Goal: Information Seeking & Learning: Find specific fact

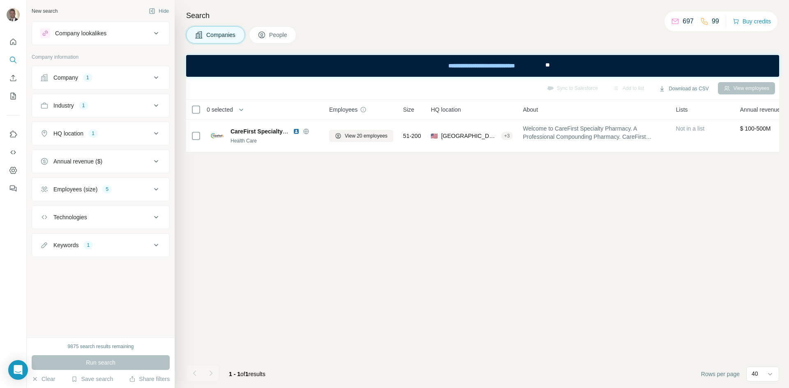
click at [152, 83] on button "Company 1" at bounding box center [100, 78] width 137 height 20
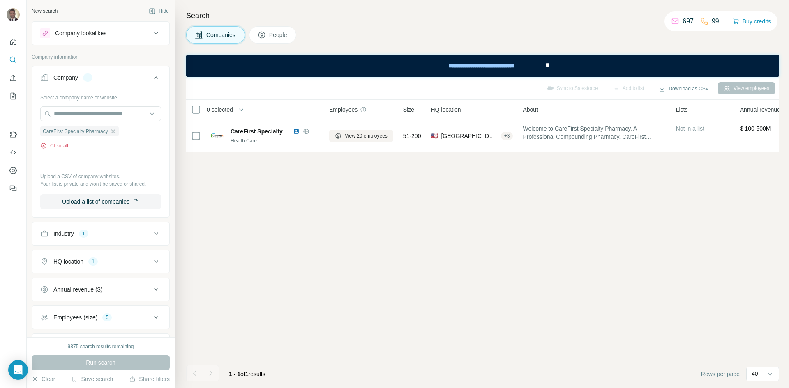
click at [42, 145] on icon "button" at bounding box center [43, 146] width 7 height 7
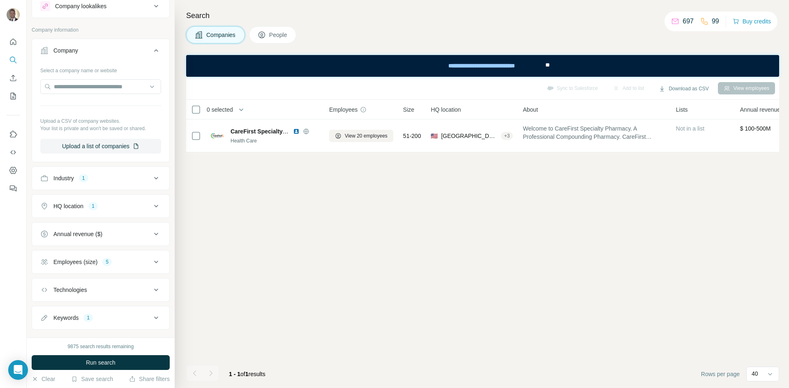
scroll to position [42, 0]
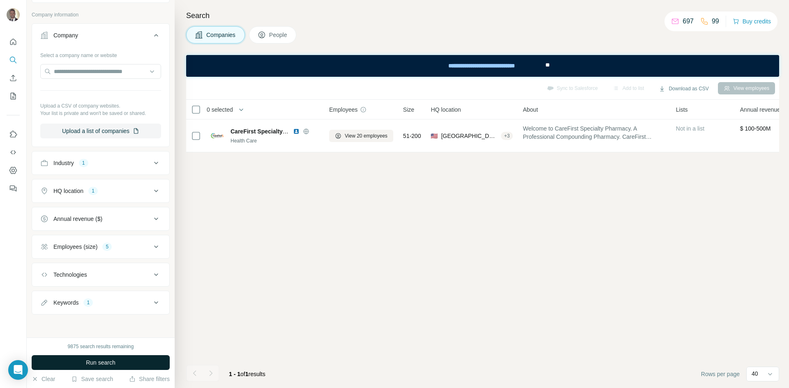
click at [88, 367] on button "Run search" at bounding box center [101, 362] width 138 height 15
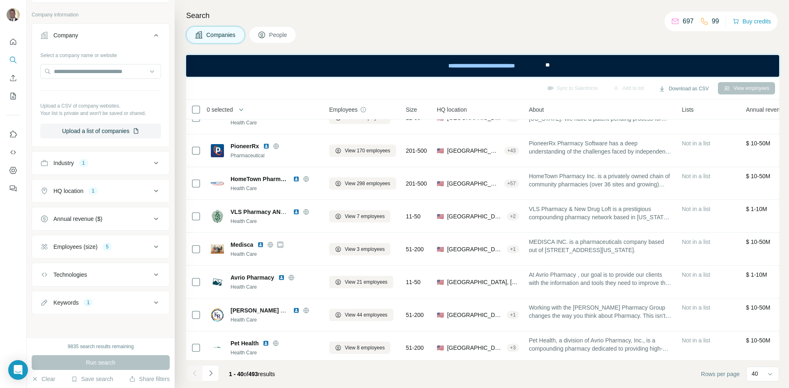
scroll to position [708, 0]
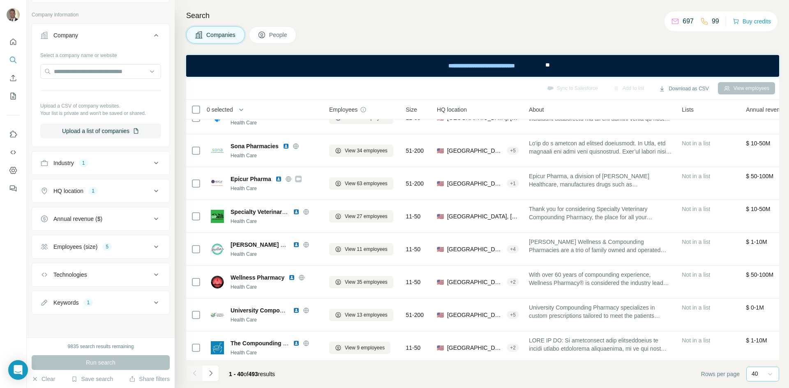
click at [768, 375] on icon at bounding box center [770, 374] width 8 height 8
click at [763, 326] on div "40" at bounding box center [759, 326] width 13 height 8
click at [213, 372] on icon "Navigate to next page" at bounding box center [211, 373] width 8 height 8
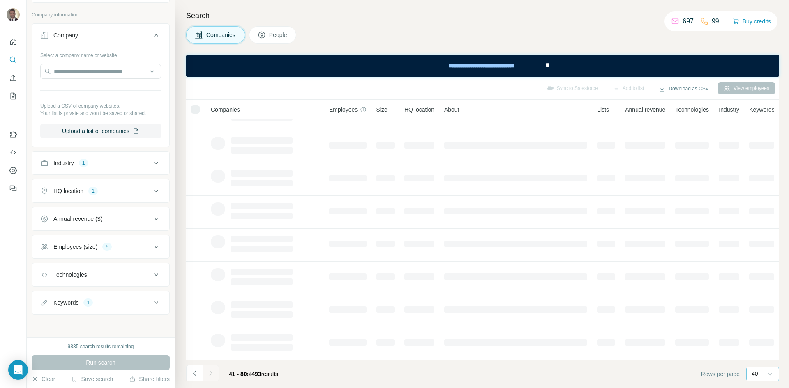
scroll to position [92, 0]
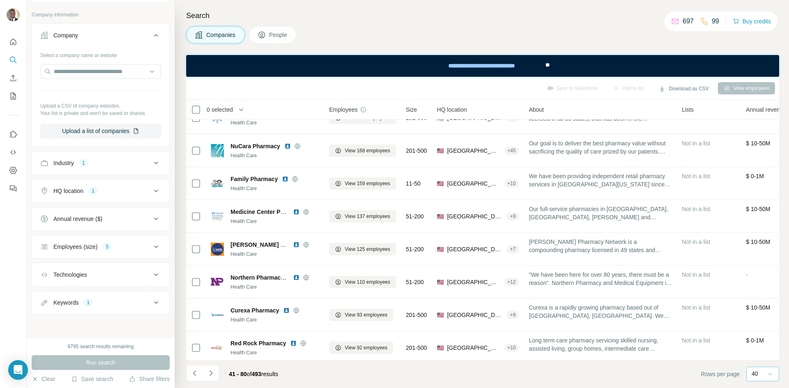
click at [212, 373] on icon "Navigate to next page" at bounding box center [211, 373] width 8 height 8
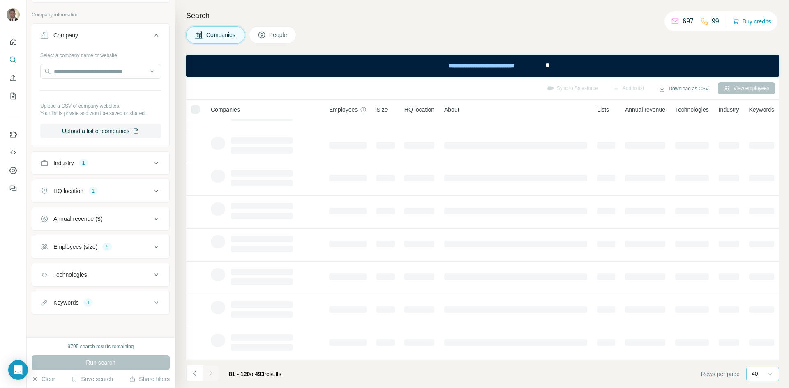
click at [212, 373] on div at bounding box center [211, 373] width 16 height 16
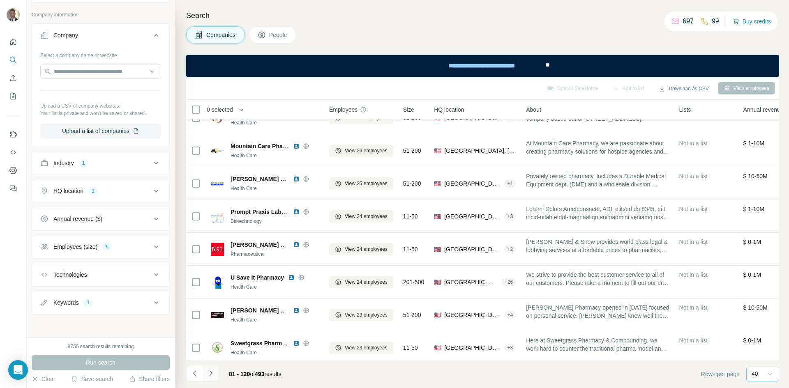
click at [212, 377] on icon "Navigate to next page" at bounding box center [211, 373] width 8 height 8
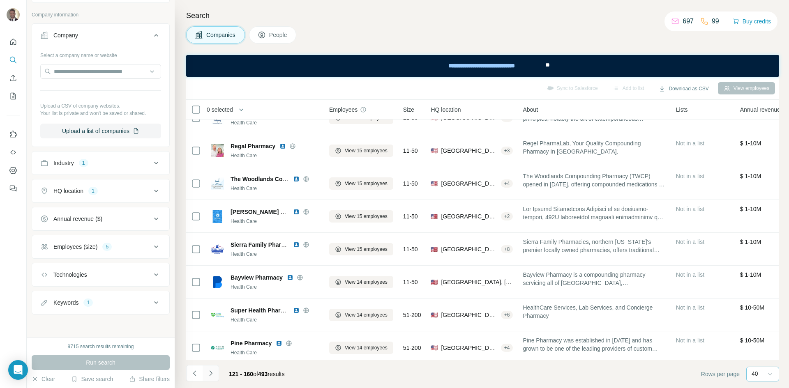
click at [212, 377] on icon "Navigate to next page" at bounding box center [211, 373] width 8 height 8
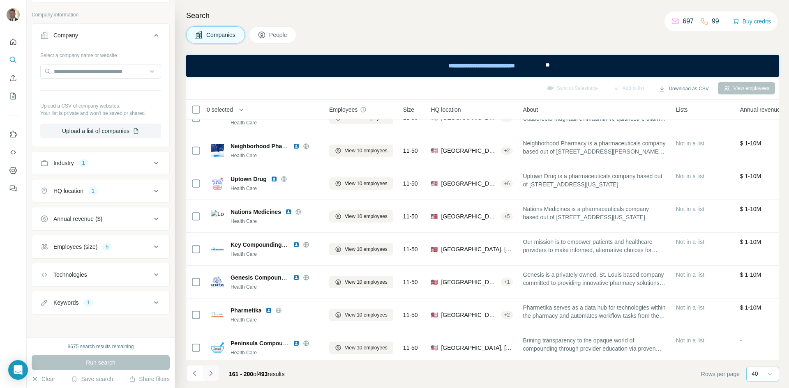
click at [212, 377] on icon "Navigate to next page" at bounding box center [211, 373] width 8 height 8
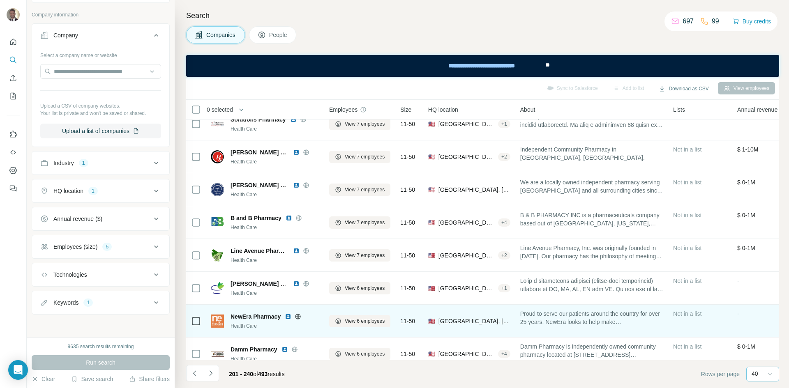
scroll to position [1078, 0]
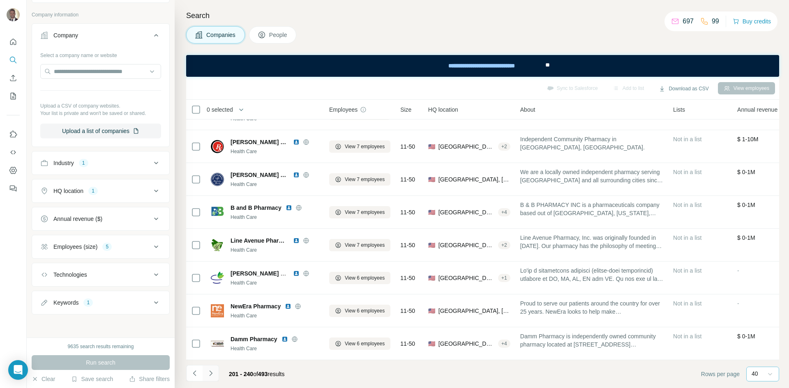
click at [214, 373] on icon "Navigate to next page" at bounding box center [211, 373] width 8 height 8
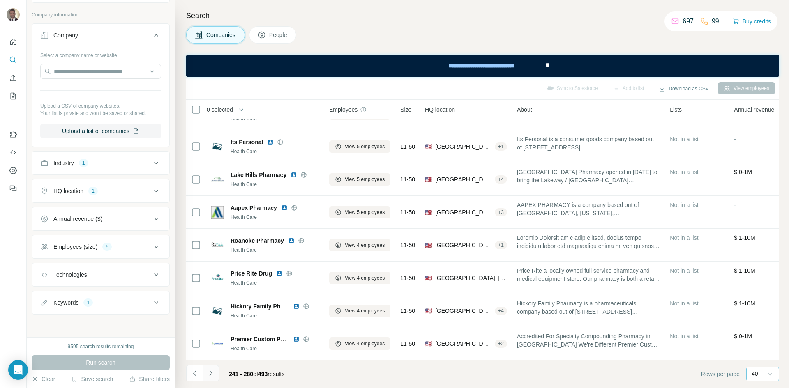
click at [214, 377] on icon "Navigate to next page" at bounding box center [211, 373] width 8 height 8
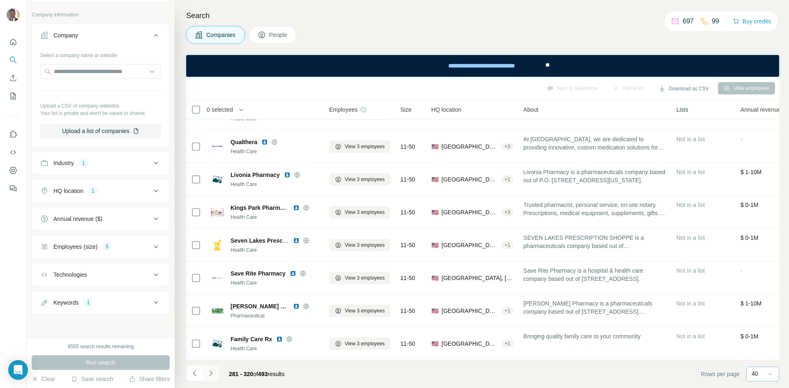
click at [212, 370] on icon "Navigate to next page" at bounding box center [211, 373] width 8 height 8
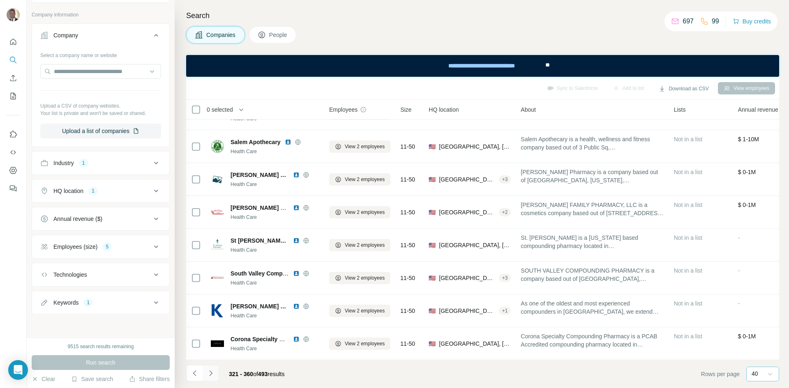
click at [211, 372] on icon "Navigate to next page" at bounding box center [211, 373] width 8 height 8
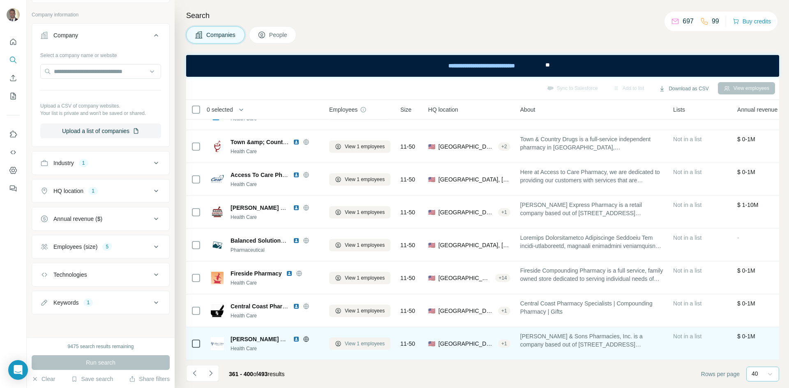
click at [370, 343] on button "View 1 employees" at bounding box center [359, 344] width 61 height 12
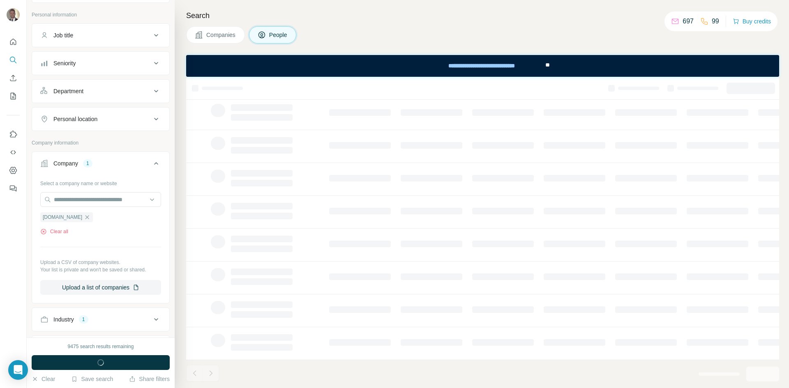
scroll to position [0, 0]
